Goal: Task Accomplishment & Management: Manage account settings

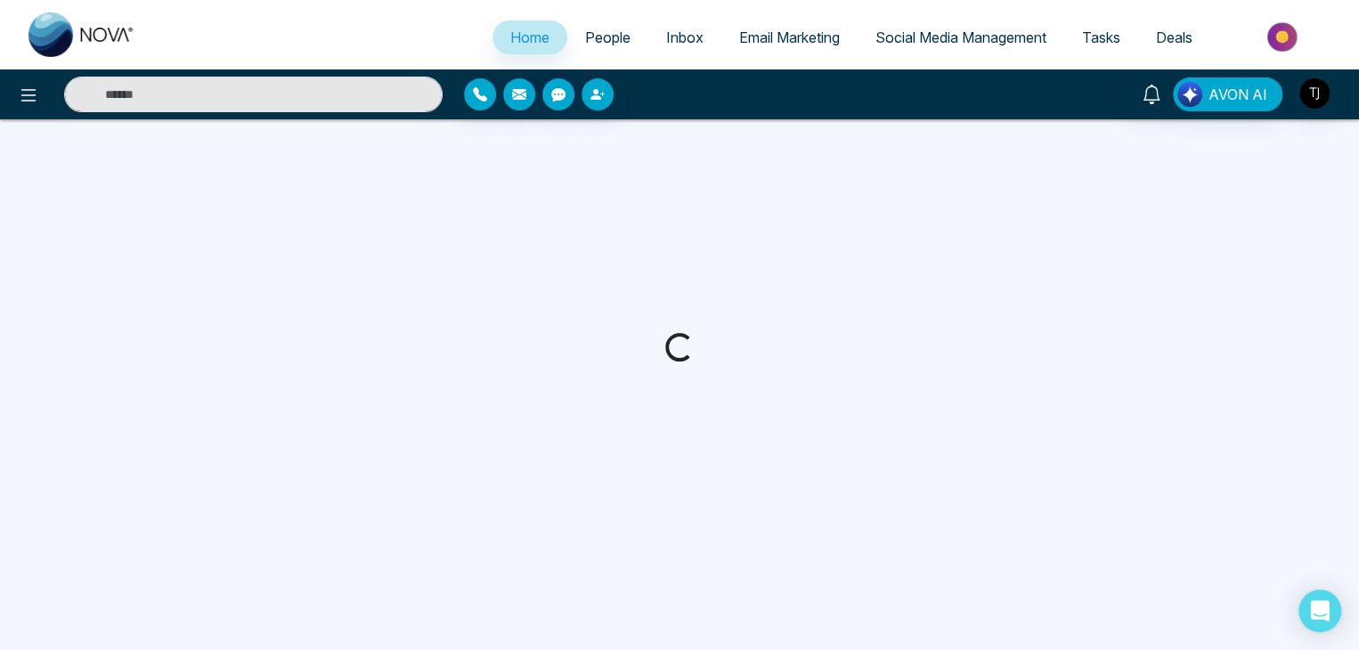
select select "*"
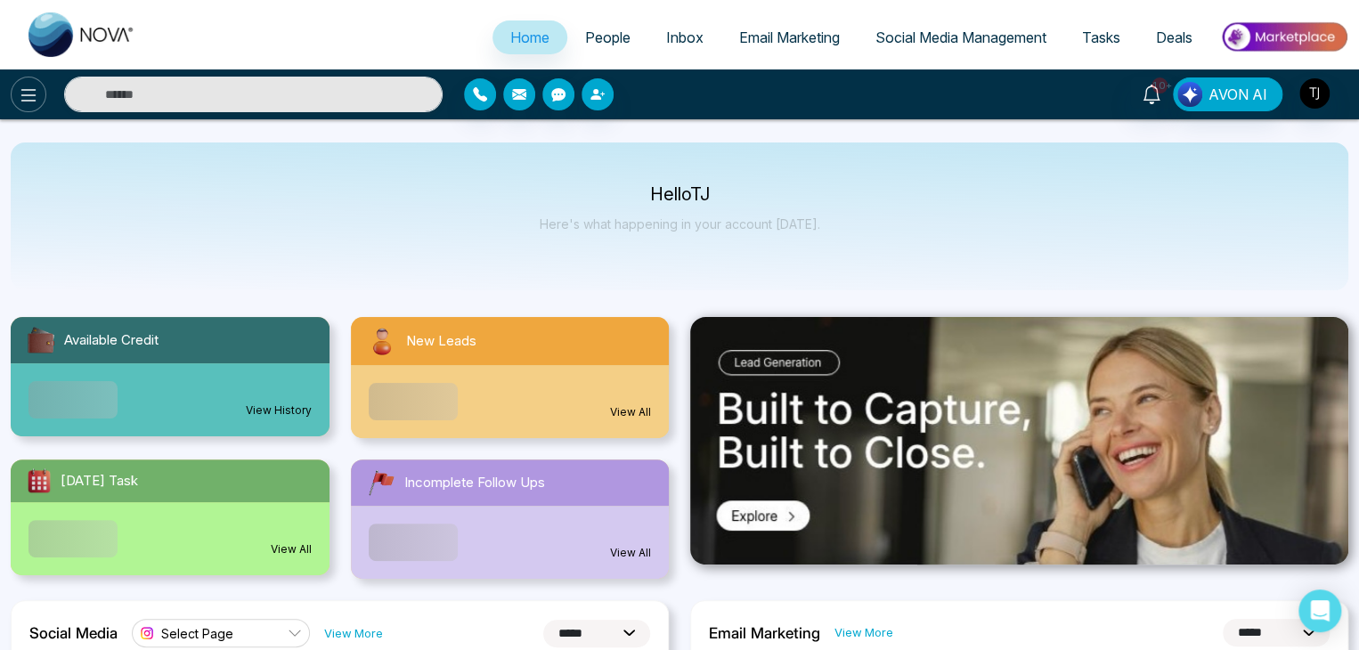
click at [32, 87] on icon at bounding box center [28, 95] width 21 height 21
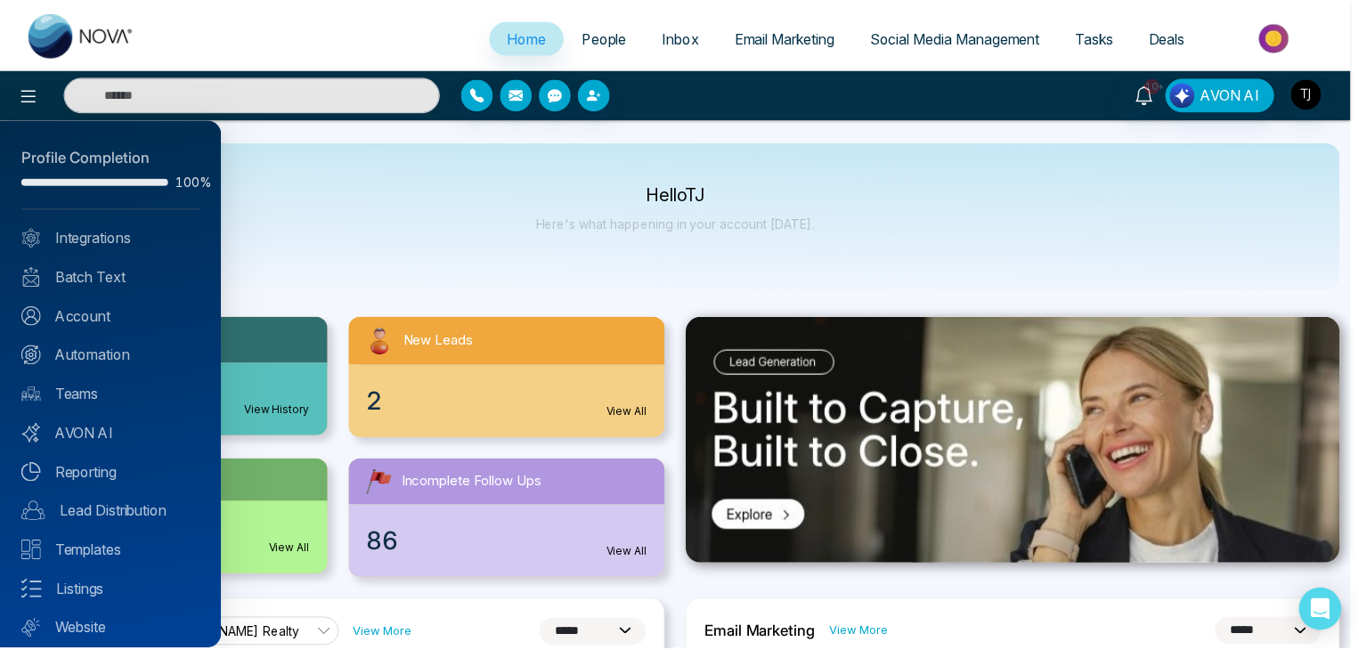
scroll to position [50, 0]
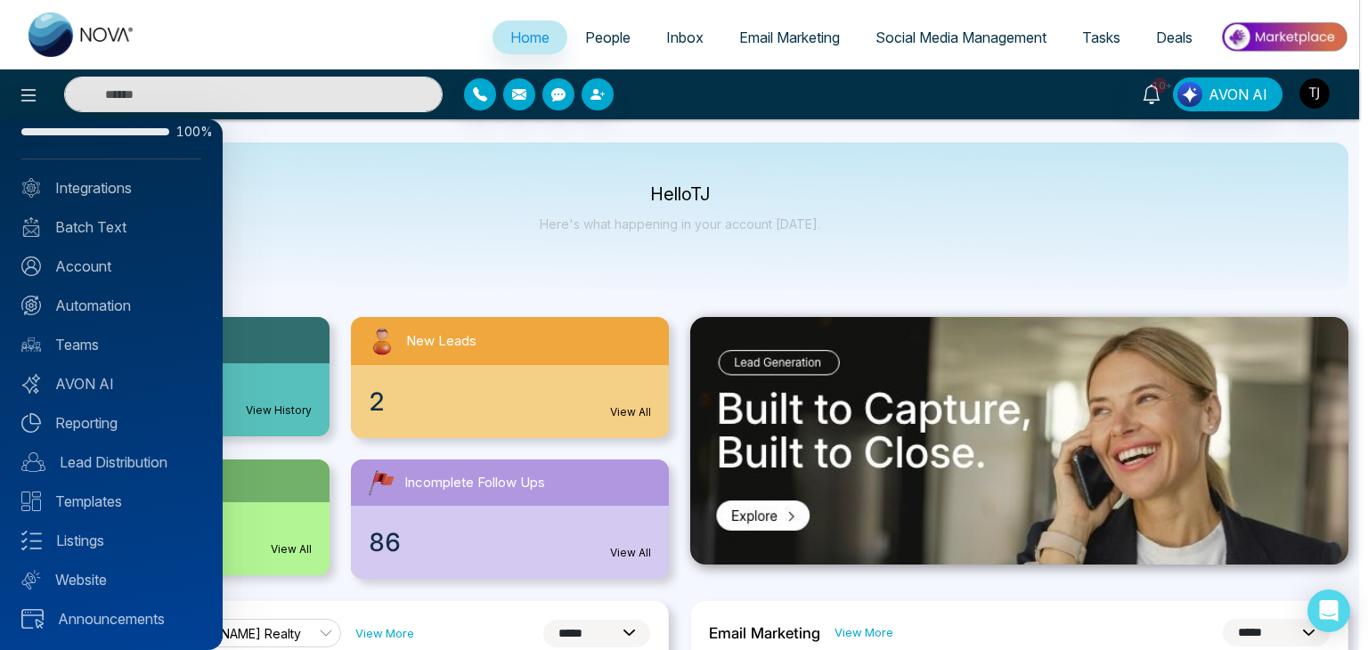
click at [778, 294] on div at bounding box center [684, 325] width 1368 height 650
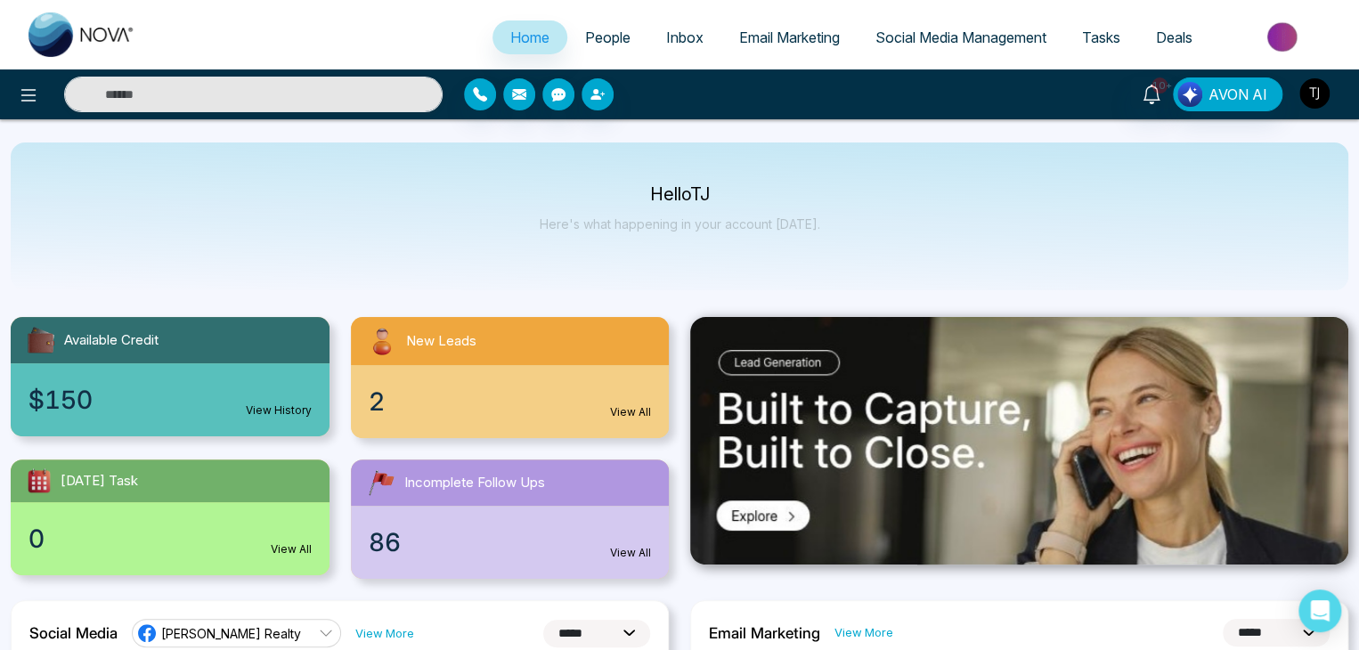
click at [1316, 97] on img "button" at bounding box center [1315, 93] width 30 height 30
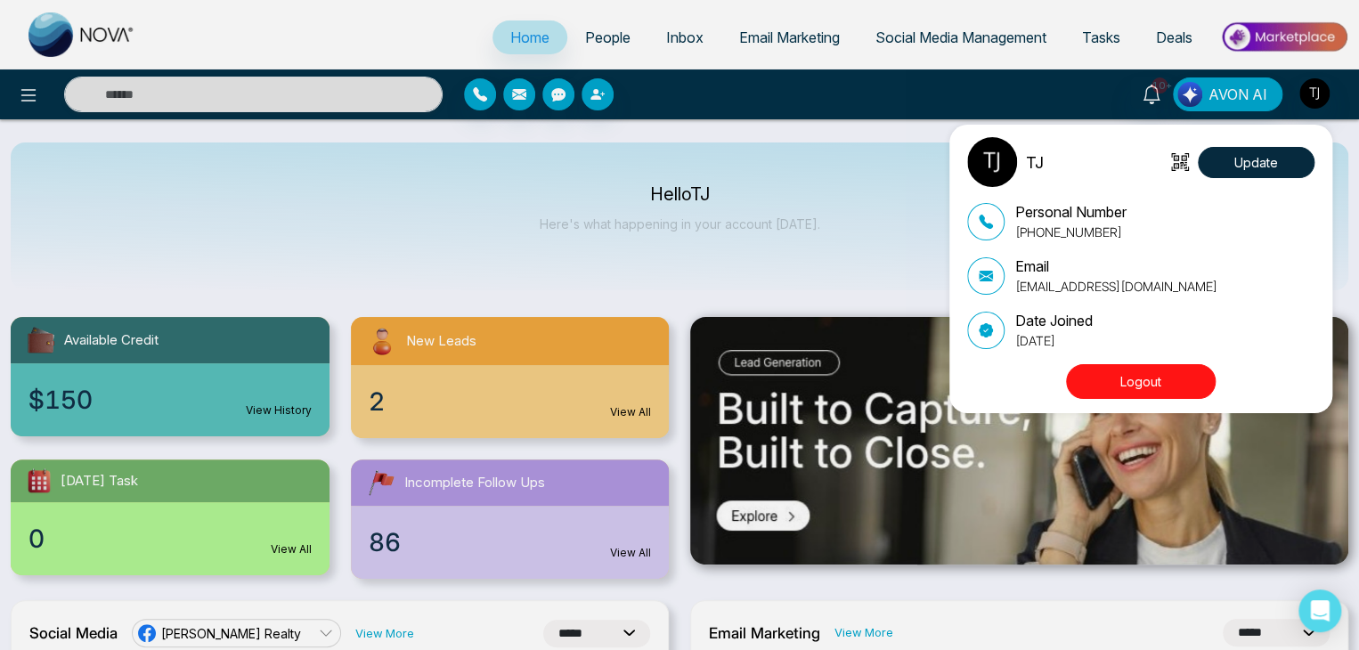
drag, startPoint x: 1161, startPoint y: 404, endPoint x: 1172, endPoint y: 378, distance: 29.1
click at [1172, 378] on div "TJ Update Personal Number [PHONE_NUMBER] Email [EMAIL_ADDRESS][DOMAIN_NAME] Dat…" at bounding box center [1140, 269] width 383 height 289
click at [1172, 378] on button "Logout" at bounding box center [1141, 381] width 150 height 35
